Goal: Check status

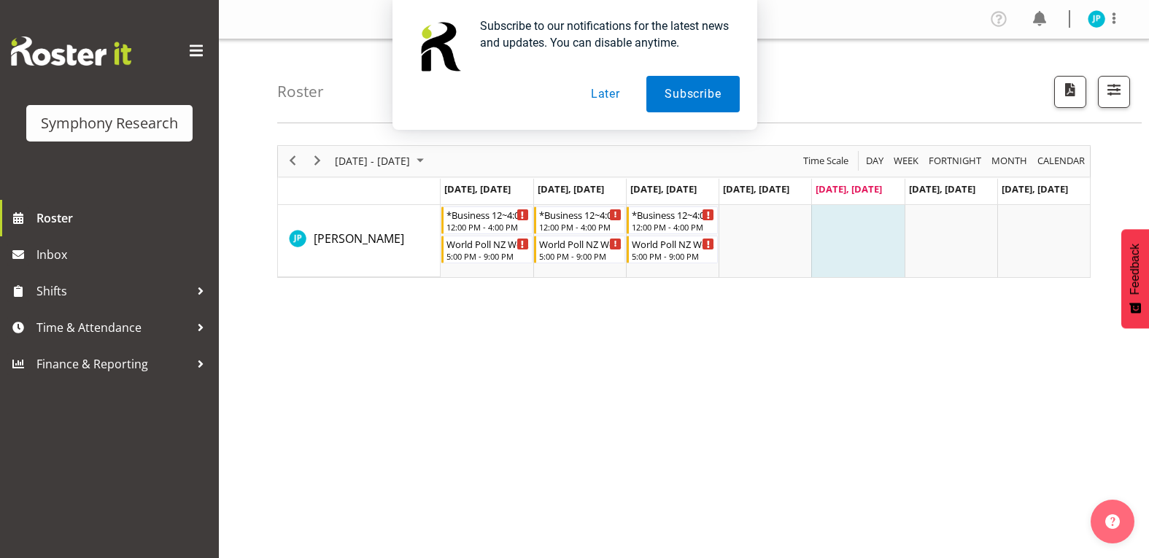
click at [604, 98] on button "Later" at bounding box center [606, 94] width 66 height 36
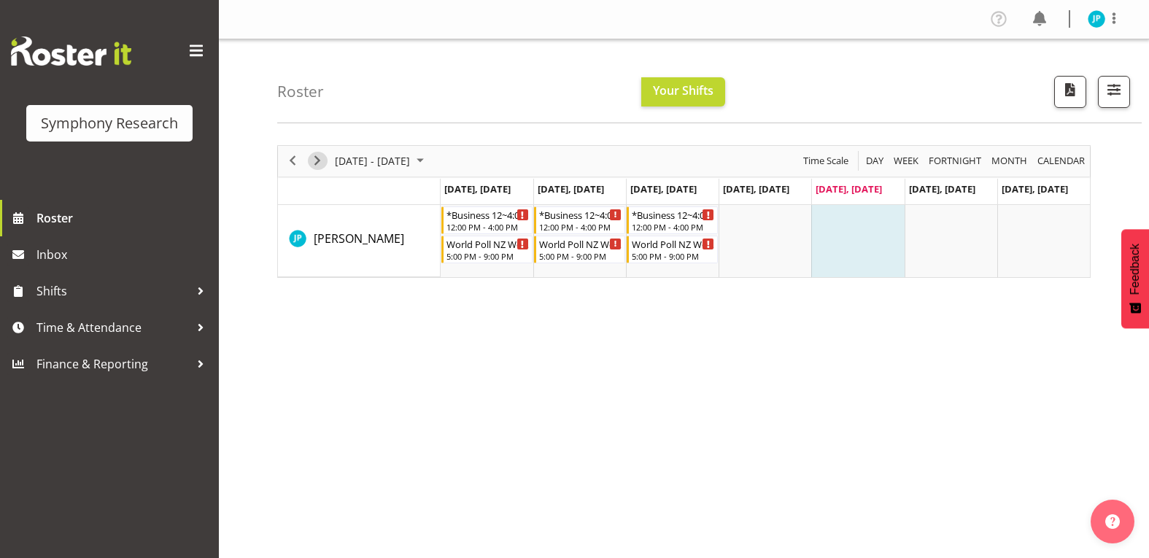
click at [322, 165] on span "Next" at bounding box center [318, 161] width 18 height 18
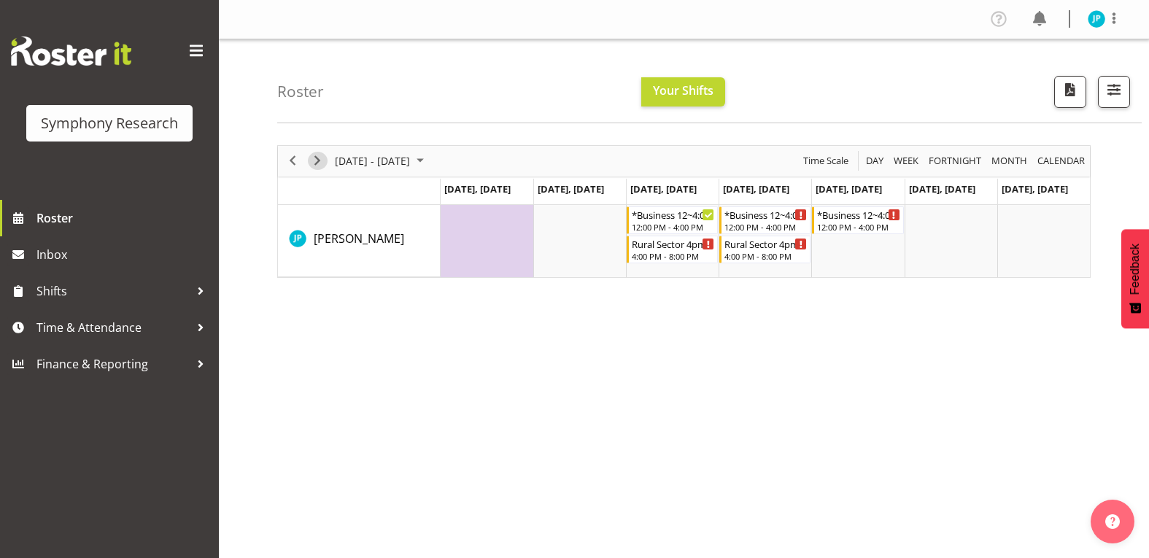
click at [322, 165] on span "Next" at bounding box center [318, 161] width 18 height 18
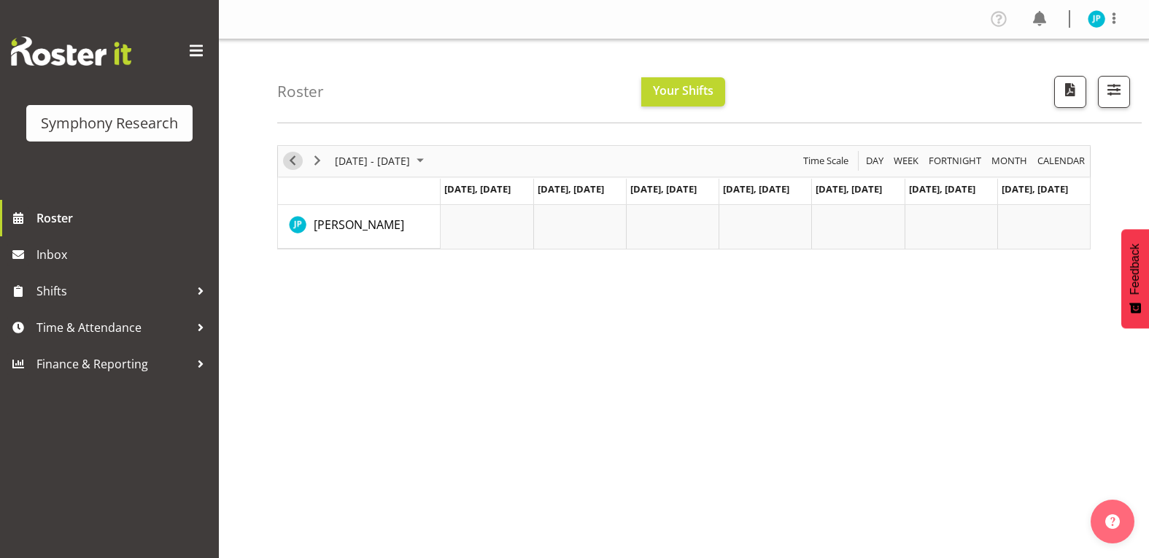
click at [290, 165] on span "Previous" at bounding box center [293, 161] width 18 height 18
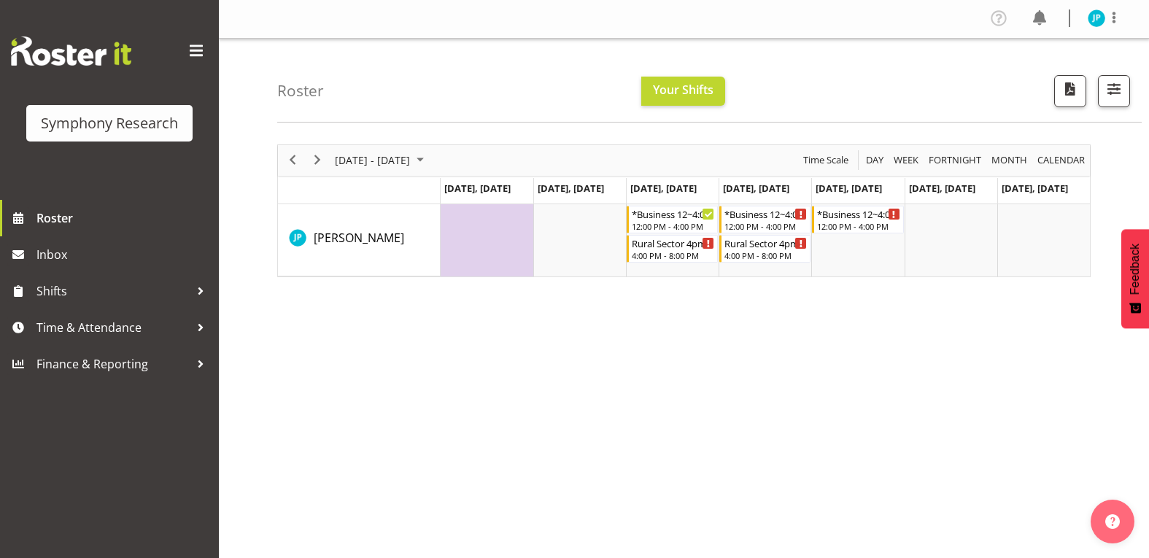
scroll to position [1, 0]
click at [317, 156] on span "Next" at bounding box center [318, 159] width 18 height 18
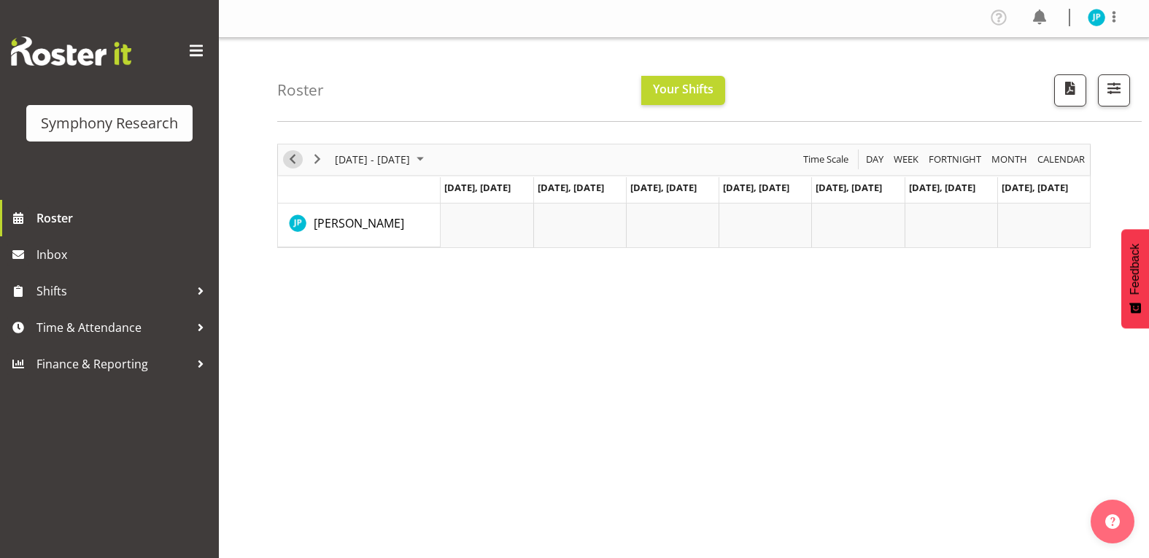
click at [290, 158] on span "Previous" at bounding box center [293, 159] width 18 height 18
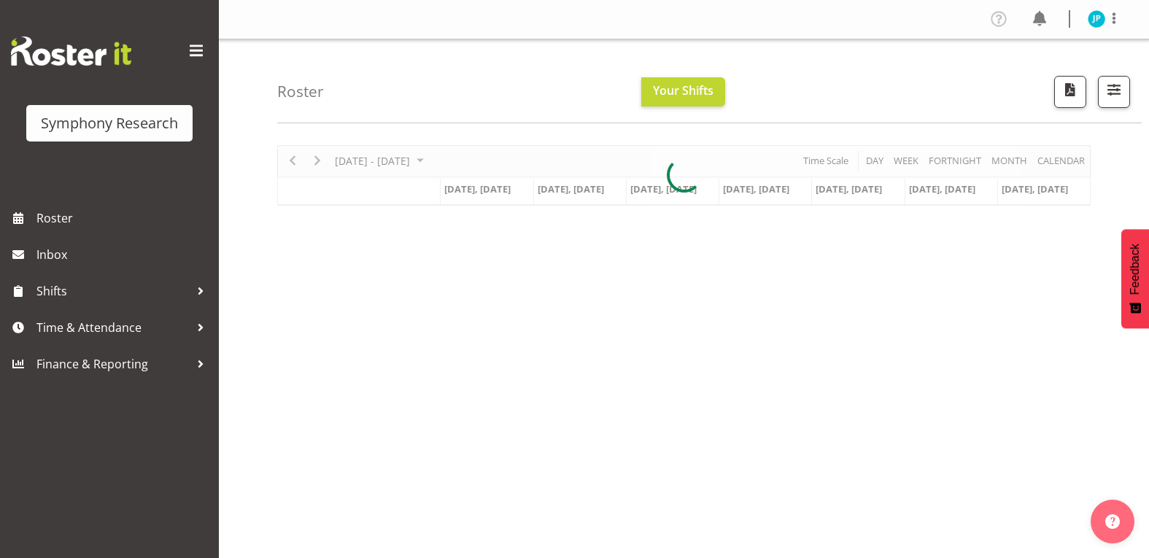
scroll to position [1, 0]
